Goal: Task Accomplishment & Management: Manage account settings

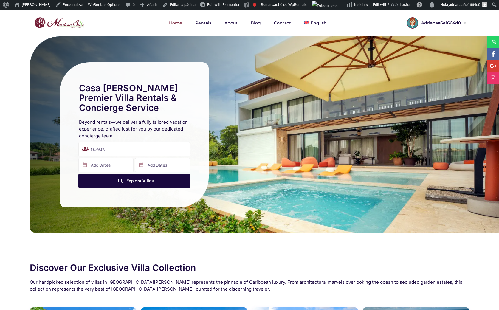
click at [246, 20] on div "Adrianaa6e1664d0" at bounding box center [435, 22] width 63 height 15
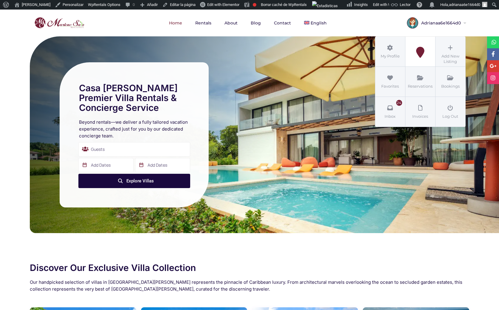
click at [246, 43] on link "My Listings" at bounding box center [421, 52] width 30 height 30
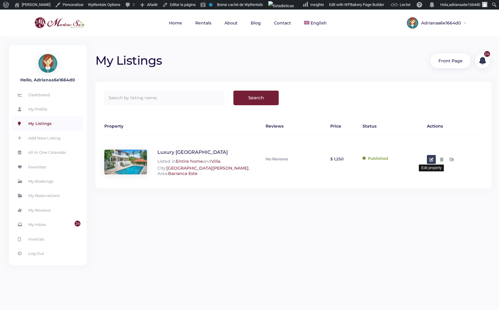
click at [434, 159] on icon at bounding box center [432, 160] width 4 height 4
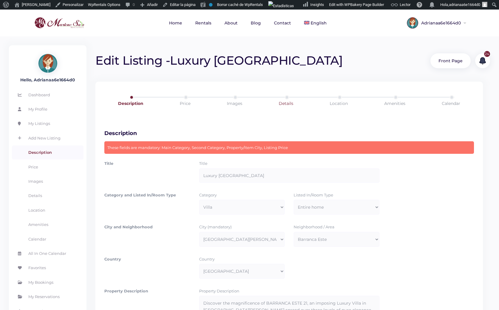
click at [284, 99] on link "Details" at bounding box center [286, 103] width 53 height 17
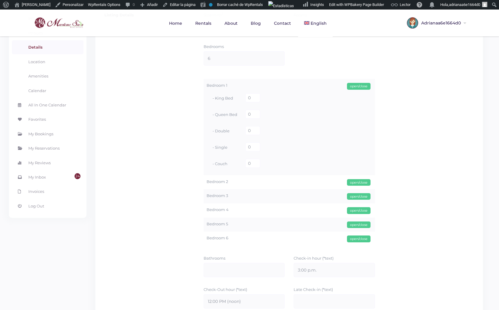
scroll to position [119, 0]
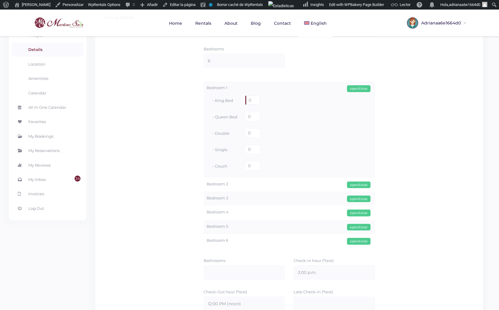
drag, startPoint x: 250, startPoint y: 98, endPoint x: 238, endPoint y: 97, distance: 11.6
click at [238, 97] on div "- King Bed 0" at bounding box center [290, 101] width 166 height 16
type input "1"
click at [362, 185] on div "open/close" at bounding box center [359, 185] width 24 height 7
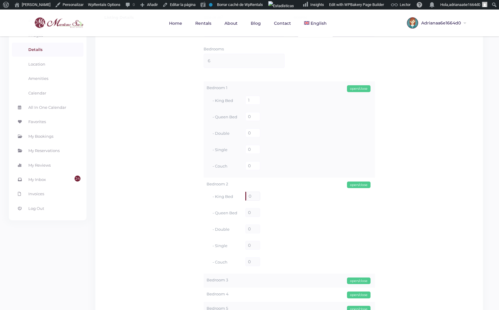
drag, startPoint x: 251, startPoint y: 199, endPoint x: 239, endPoint y: 200, distance: 11.7
click at [238, 200] on div "- King Bed 0" at bounding box center [290, 197] width 166 height 16
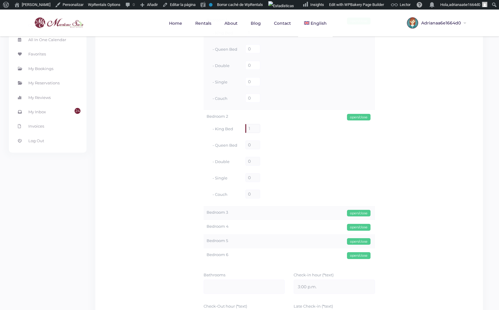
scroll to position [209, 0]
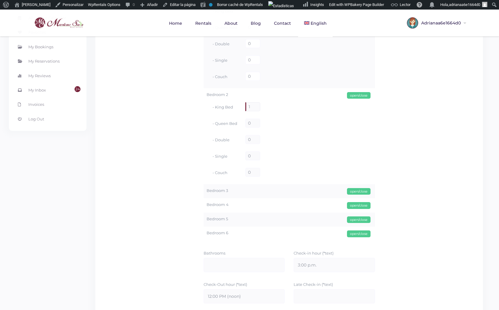
type input "1"
click at [357, 192] on div "open/close" at bounding box center [359, 191] width 24 height 7
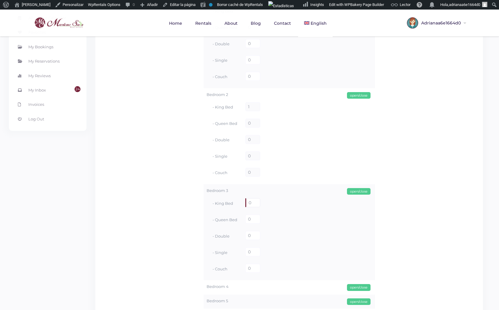
drag, startPoint x: 251, startPoint y: 201, endPoint x: 237, endPoint y: 201, distance: 14.3
click at [237, 201] on div "- King Bed 0" at bounding box center [290, 203] width 166 height 16
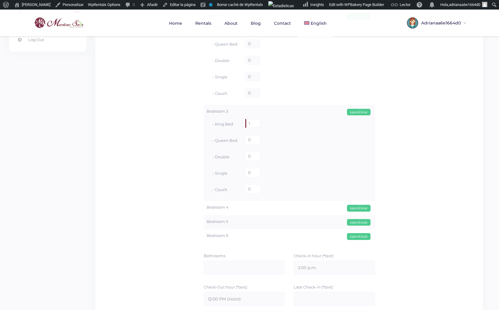
scroll to position [328, 0]
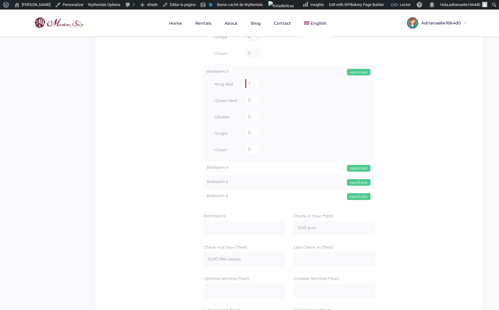
type input "1"
click at [358, 169] on div "open/close" at bounding box center [359, 168] width 24 height 7
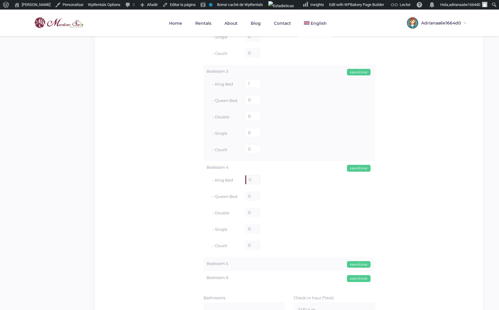
drag, startPoint x: 252, startPoint y: 180, endPoint x: 236, endPoint y: 181, distance: 15.2
click at [236, 181] on div "- King Bed 0" at bounding box center [290, 180] width 166 height 16
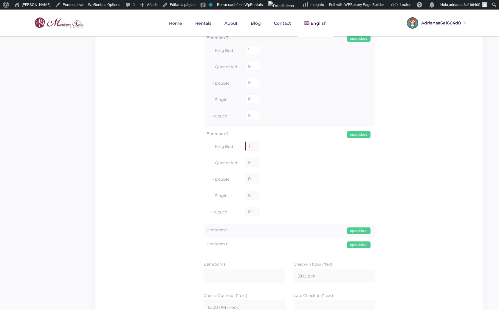
scroll to position [388, 0]
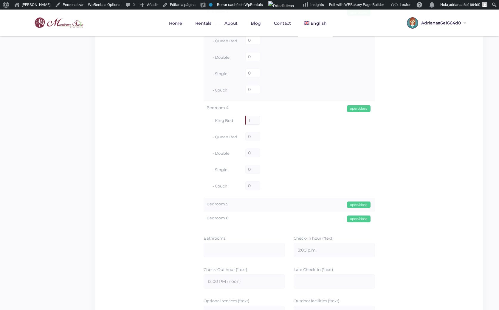
type input "1"
click at [361, 202] on div "open/close" at bounding box center [359, 205] width 24 height 7
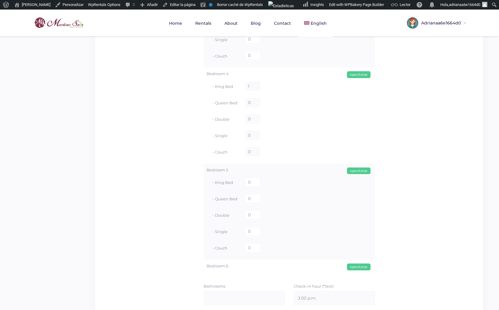
scroll to position [448, 0]
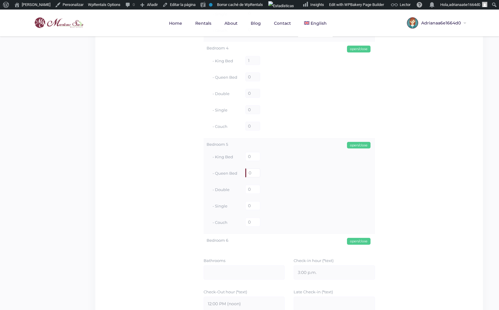
drag, startPoint x: 254, startPoint y: 172, endPoint x: 232, endPoint y: 171, distance: 22.4
click at [232, 171] on div "- Queen Bed 0" at bounding box center [290, 174] width 166 height 16
type input "2"
click at [354, 241] on div "open/close" at bounding box center [359, 241] width 24 height 7
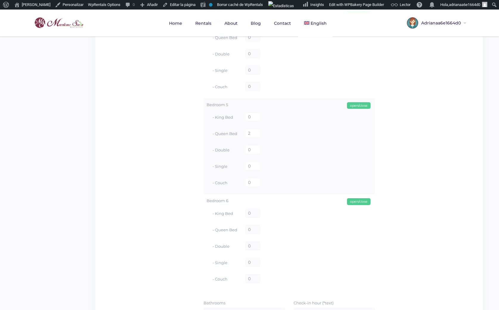
scroll to position [507, 0]
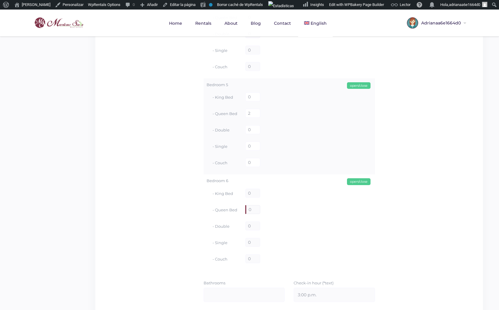
drag, startPoint x: 251, startPoint y: 211, endPoint x: 242, endPoint y: 211, distance: 8.4
click at [242, 211] on div "- Queen Bed 0" at bounding box center [290, 210] width 166 height 16
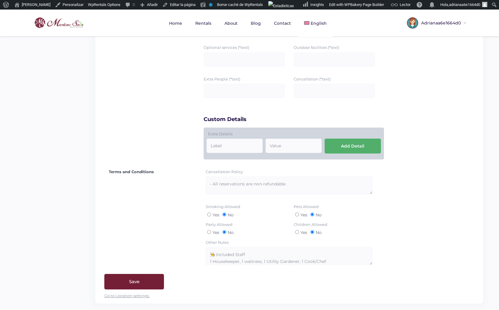
scroll to position [808, 0]
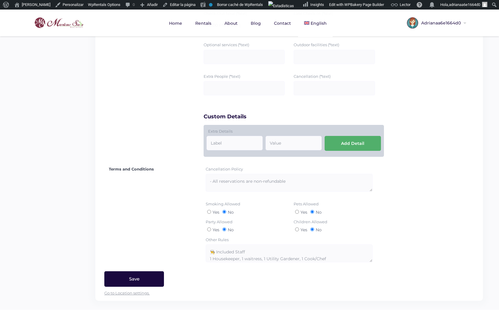
type input "2"
click at [142, 276] on input "Save" at bounding box center [134, 280] width 60 height 16
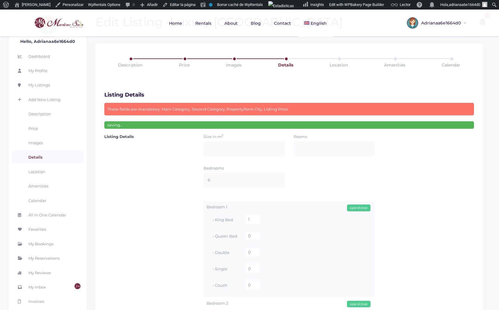
scroll to position [10, 0]
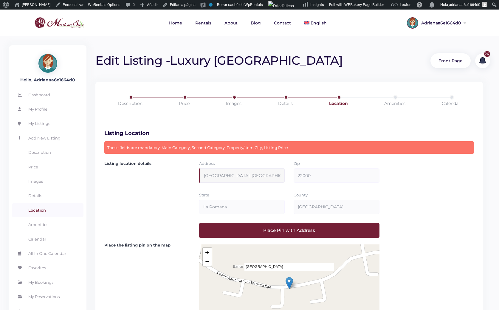
click at [215, 176] on input "[GEOGRAPHIC_DATA], [GEOGRAPHIC_DATA], [GEOGRAPHIC_DATA], 22000, [GEOGRAPHIC_DAT…" at bounding box center [242, 176] width 86 height 14
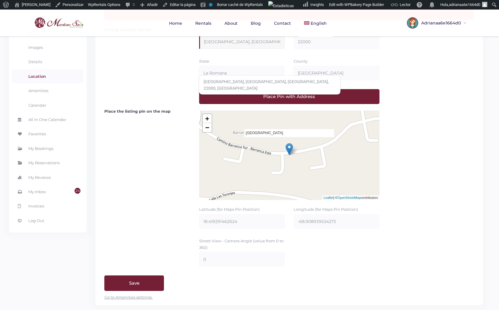
scroll to position [111, 0]
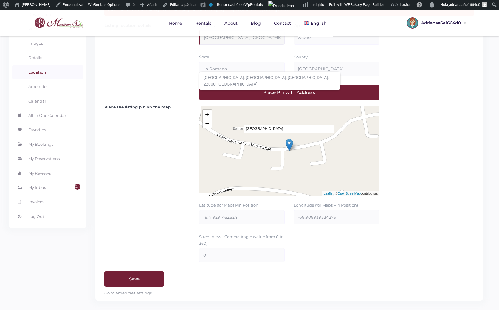
type input "[GEOGRAPHIC_DATA], [GEOGRAPHIC_DATA], [GEOGRAPHIC_DATA], 22000, [GEOGRAPHIC_DAT…"
click at [128, 274] on input "Save" at bounding box center [134, 280] width 60 height 16
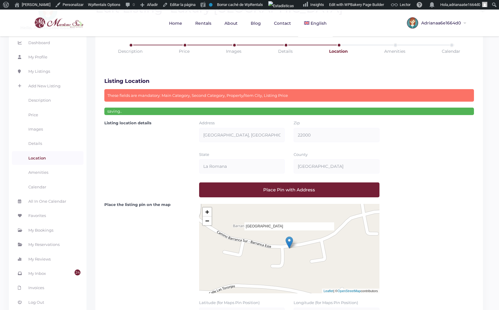
scroll to position [10, 0]
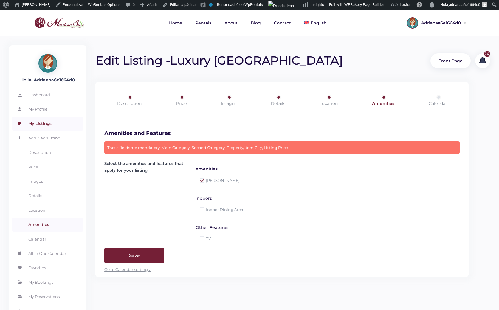
click at [50, 122] on link "My Listings" at bounding box center [48, 124] width 72 height 14
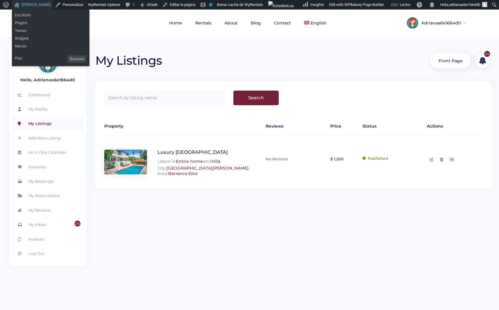
click at [31, 3] on link "[PERSON_NAME]" at bounding box center [32, 5] width 41 height 10
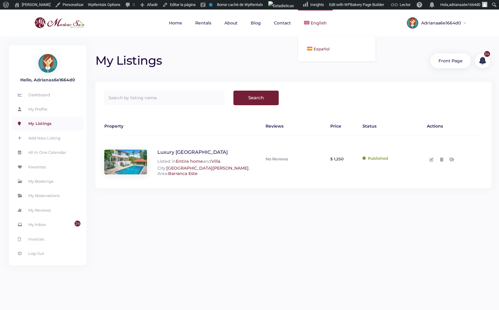
click at [319, 50] on span "Español" at bounding box center [322, 49] width 16 height 5
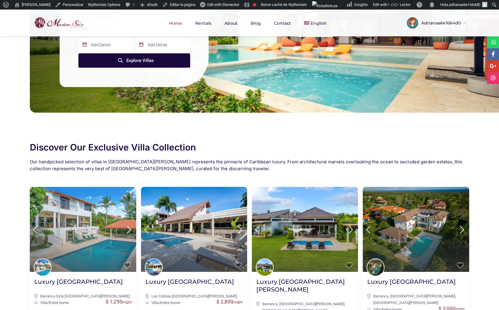
scroll to position [269, 0]
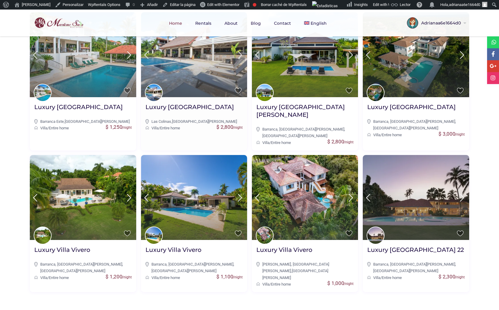
click at [224, 77] on img at bounding box center [194, 54] width 106 height 85
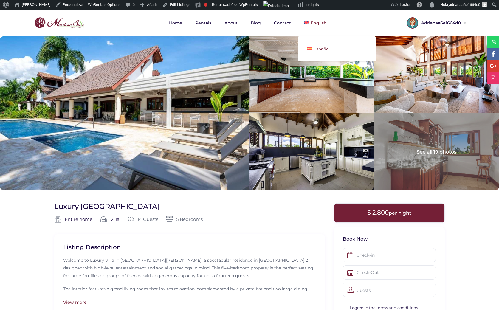
click at [318, 44] on link "Español" at bounding box center [337, 48] width 78 height 13
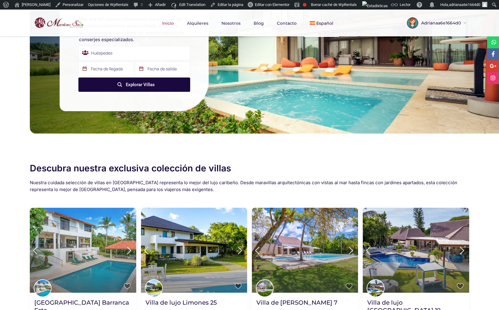
scroll to position [149, 0]
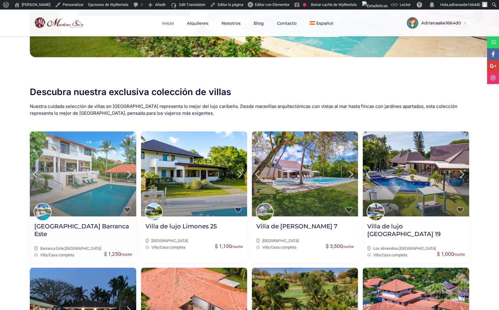
click at [90, 172] on img at bounding box center [83, 174] width 106 height 85
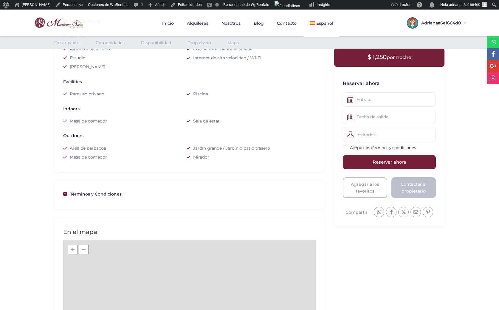
scroll to position [298, 0]
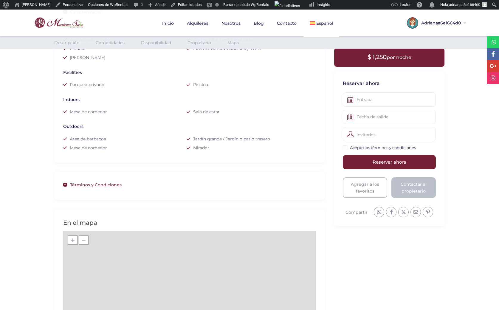
click at [66, 185] on span at bounding box center [65, 185] width 4 height 4
click at [70, 184] on link "Términos y Condiciones" at bounding box center [189, 184] width 253 height 7
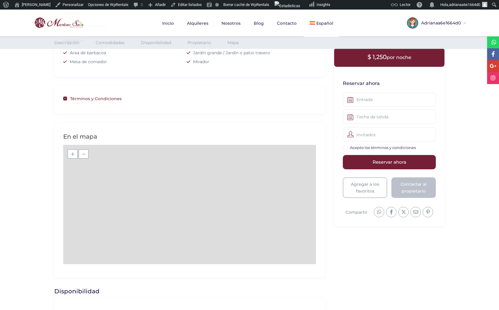
scroll to position [418, 0]
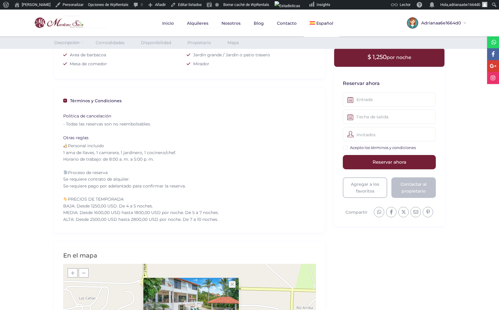
scroll to position [385, 0]
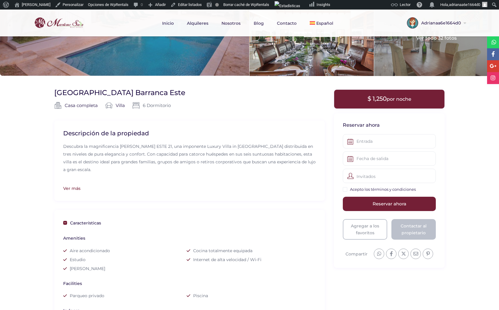
scroll to position [90, 0]
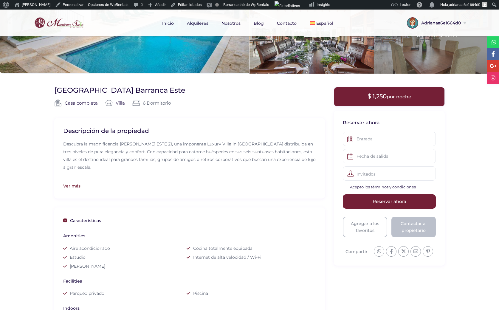
click at [150, 103] on span "6 Dormitorio" at bounding box center [151, 102] width 38 height 7
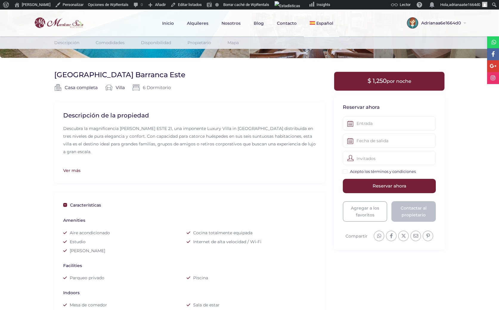
scroll to position [60, 0]
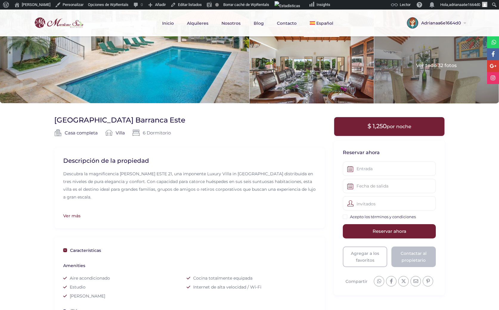
click at [74, 214] on div "Ver más" at bounding box center [189, 216] width 253 height 7
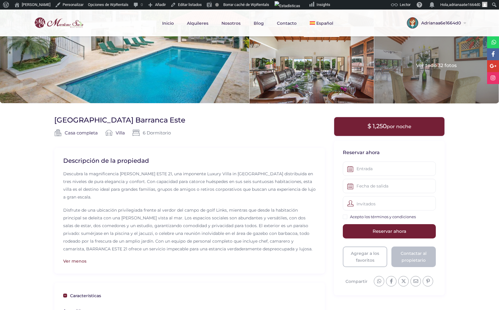
click at [135, 131] on icon at bounding box center [135, 132] width 7 height 7
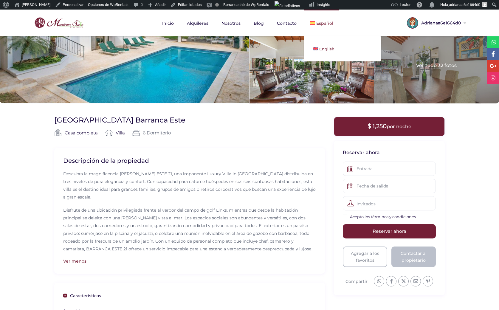
click at [316, 49] on img at bounding box center [315, 49] width 5 height 4
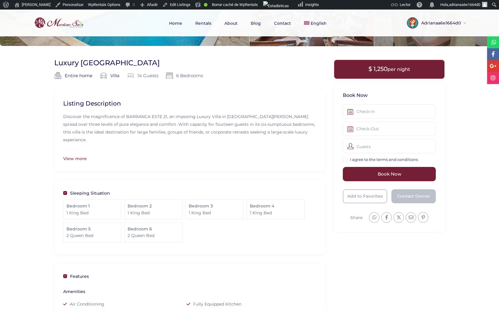
scroll to position [119, 0]
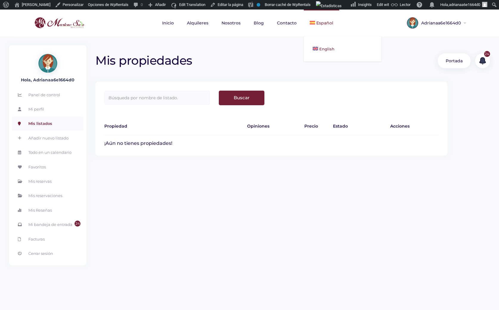
click at [325, 47] on span "English" at bounding box center [327, 49] width 15 height 5
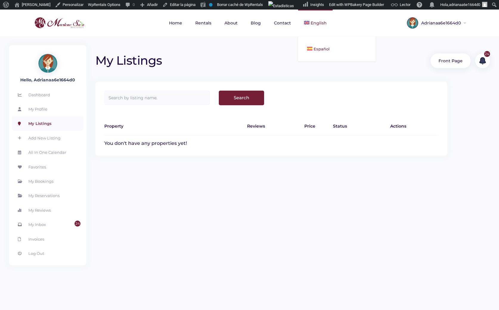
click at [320, 45] on link "Español" at bounding box center [337, 48] width 78 height 13
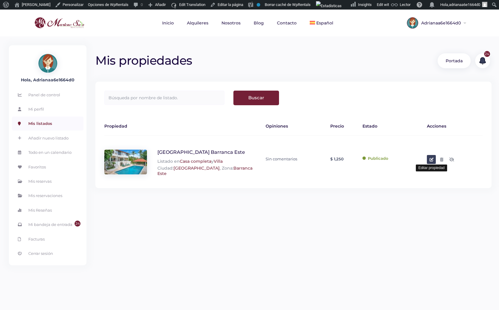
click at [429, 158] on link at bounding box center [431, 159] width 9 height 9
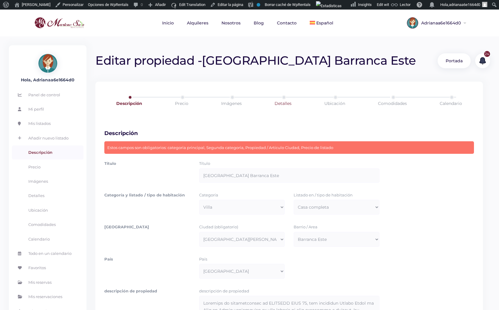
click at [283, 95] on link "Detalles" at bounding box center [283, 103] width 52 height 17
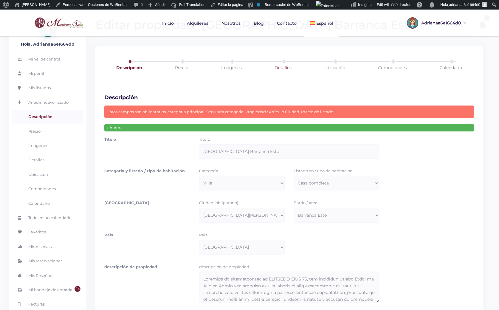
scroll to position [10, 0]
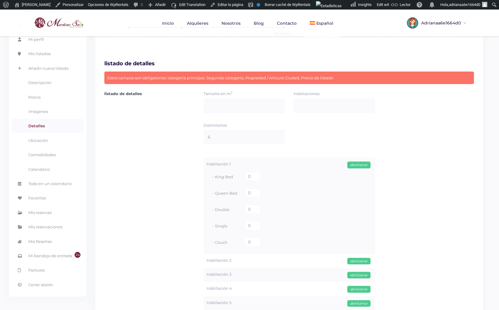
scroll to position [60, 0]
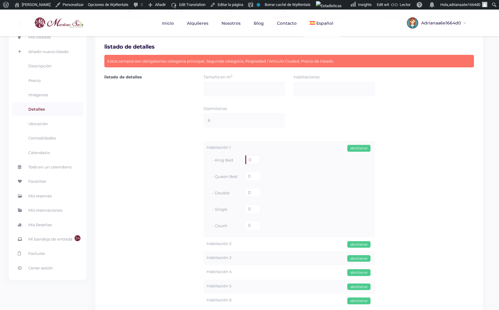
drag, startPoint x: 251, startPoint y: 158, endPoint x: 234, endPoint y: 159, distance: 17.0
click at [235, 159] on div "- King Bed 0" at bounding box center [290, 160] width 166 height 16
type input "1"
click at [357, 246] on div "abrir/cerrar" at bounding box center [359, 244] width 23 height 7
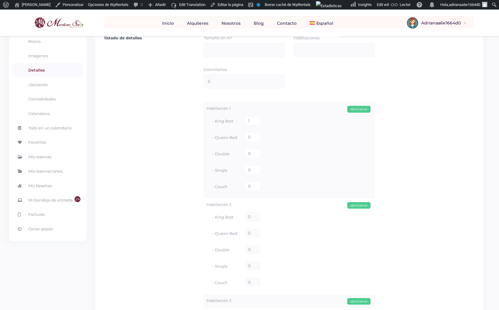
scroll to position [119, 0]
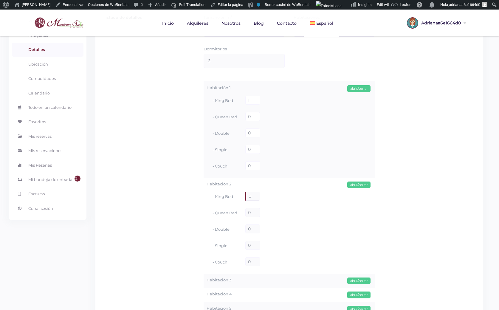
drag, startPoint x: 251, startPoint y: 196, endPoint x: 229, endPoint y: 198, distance: 21.6
click at [229, 198] on div "- King Bed 0" at bounding box center [290, 197] width 166 height 16
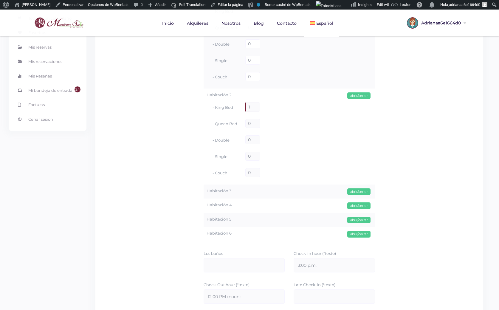
scroll to position [209, 0]
type input "1"
click at [363, 192] on div "abrir/cerrar" at bounding box center [359, 191] width 23 height 7
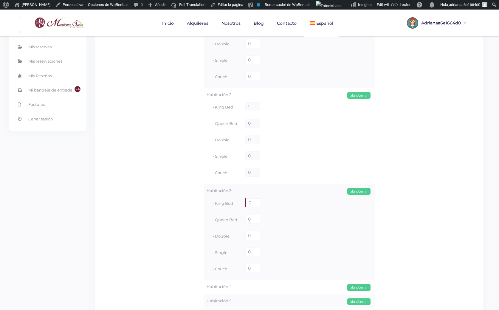
drag, startPoint x: 255, startPoint y: 203, endPoint x: 245, endPoint y: 202, distance: 9.6
click at [245, 203] on div "- King Bed 0" at bounding box center [290, 203] width 166 height 16
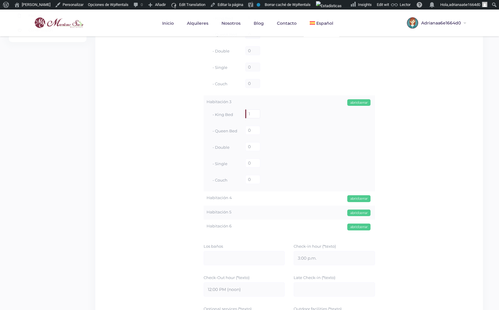
scroll to position [298, 0]
type input "1"
drag, startPoint x: 364, startPoint y: 198, endPoint x: 338, endPoint y: 199, distance: 25.4
click at [364, 198] on div "abrir/cerrar" at bounding box center [359, 198] width 23 height 7
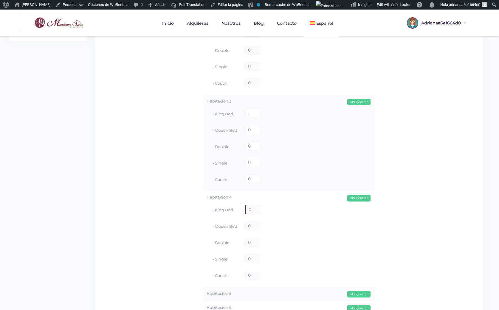
drag, startPoint x: 252, startPoint y: 212, endPoint x: 240, endPoint y: 212, distance: 12.2
click at [240, 212] on div "- King Bed 0" at bounding box center [290, 210] width 166 height 16
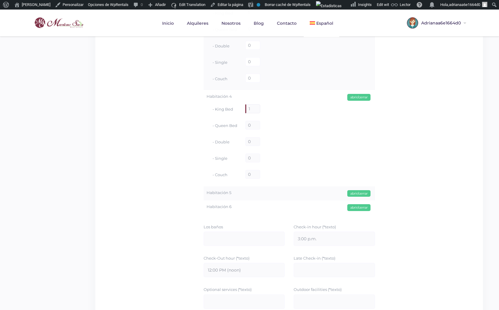
scroll to position [418, 0]
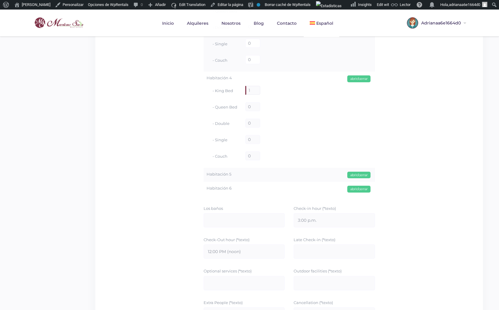
type input "1"
click at [354, 175] on div "abrir/cerrar" at bounding box center [359, 175] width 23 height 7
drag, startPoint x: 252, startPoint y: 202, endPoint x: 222, endPoint y: 203, distance: 30.5
click at [225, 204] on div "- Queen Bed 0" at bounding box center [290, 203] width 166 height 16
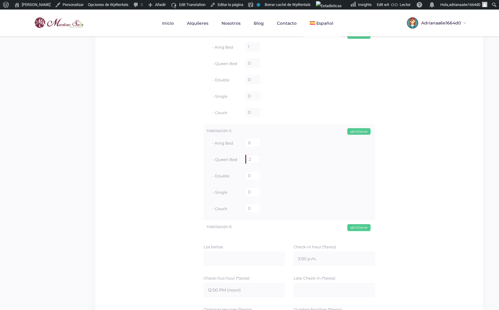
scroll to position [477, 0]
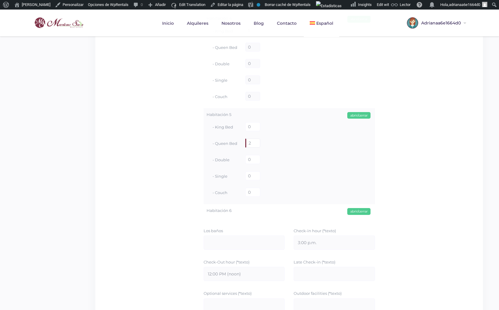
type input "2"
drag, startPoint x: 364, startPoint y: 212, endPoint x: 358, endPoint y: 212, distance: 5.7
click at [364, 212] on div "abrir/cerrar" at bounding box center [359, 211] width 23 height 7
drag, startPoint x: 252, startPoint y: 237, endPoint x: 242, endPoint y: 238, distance: 9.3
click at [242, 238] on div "- Queen Bed 0" at bounding box center [290, 240] width 166 height 16
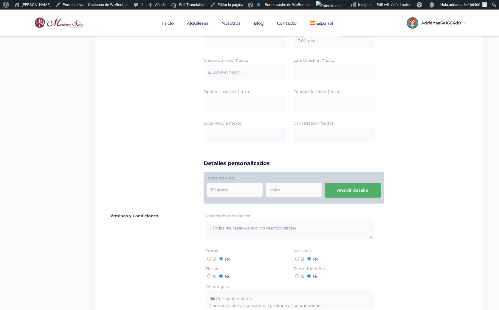
scroll to position [808, 0]
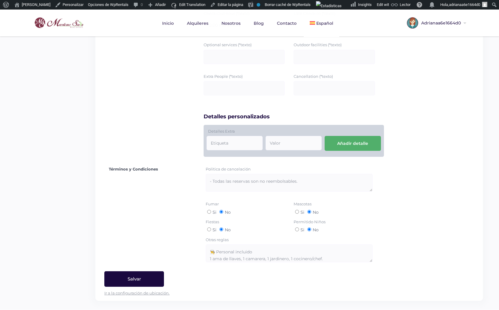
type input "2"
click at [129, 279] on input "Salvar" at bounding box center [134, 280] width 60 height 16
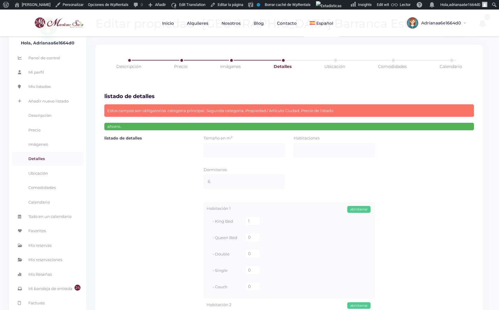
scroll to position [10, 0]
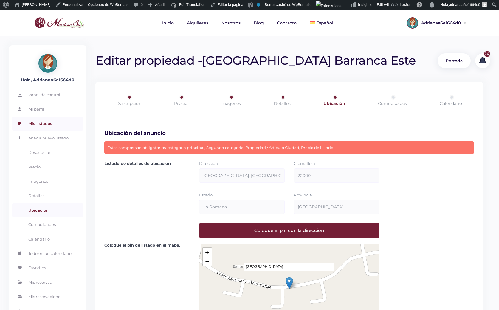
click at [55, 127] on link "Mis listados" at bounding box center [48, 124] width 72 height 14
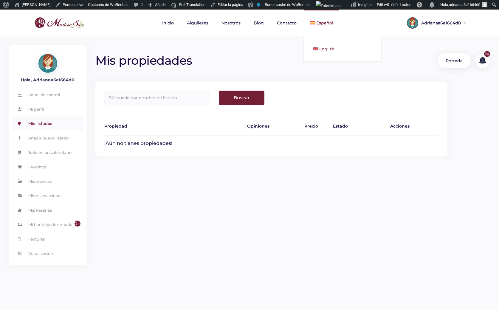
click at [325, 46] on link "English" at bounding box center [343, 48] width 78 height 13
